Goal: Information Seeking & Learning: Learn about a topic

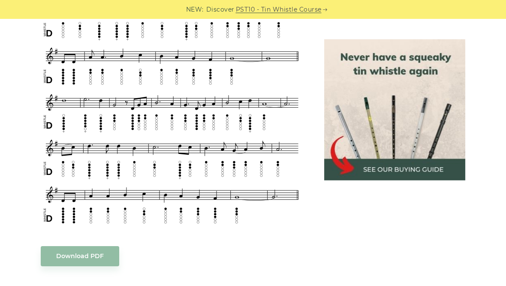
scroll to position [403, 0]
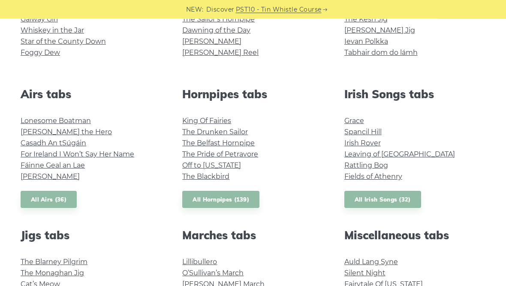
scroll to position [282, 0]
click at [200, 196] on link "All Hornpipes (139)" at bounding box center [220, 200] width 77 height 18
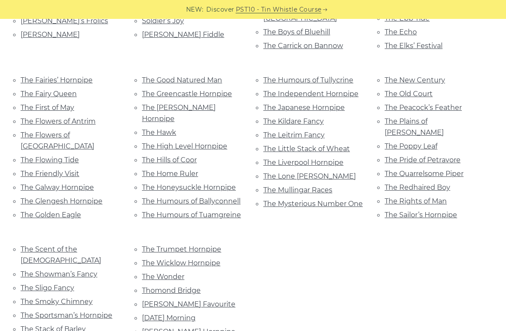
scroll to position [548, 0]
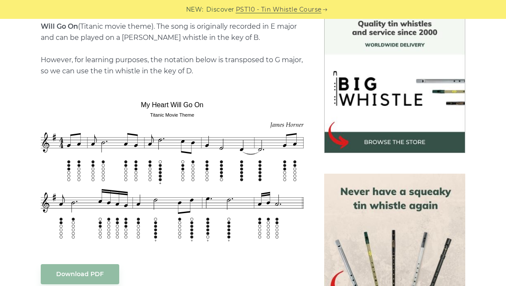
scroll to position [226, 0]
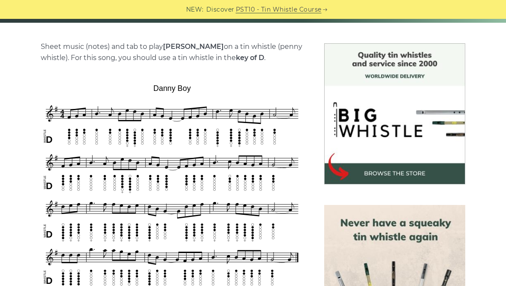
scroll to position [223, 0]
